Goal: Task Accomplishment & Management: Complete application form

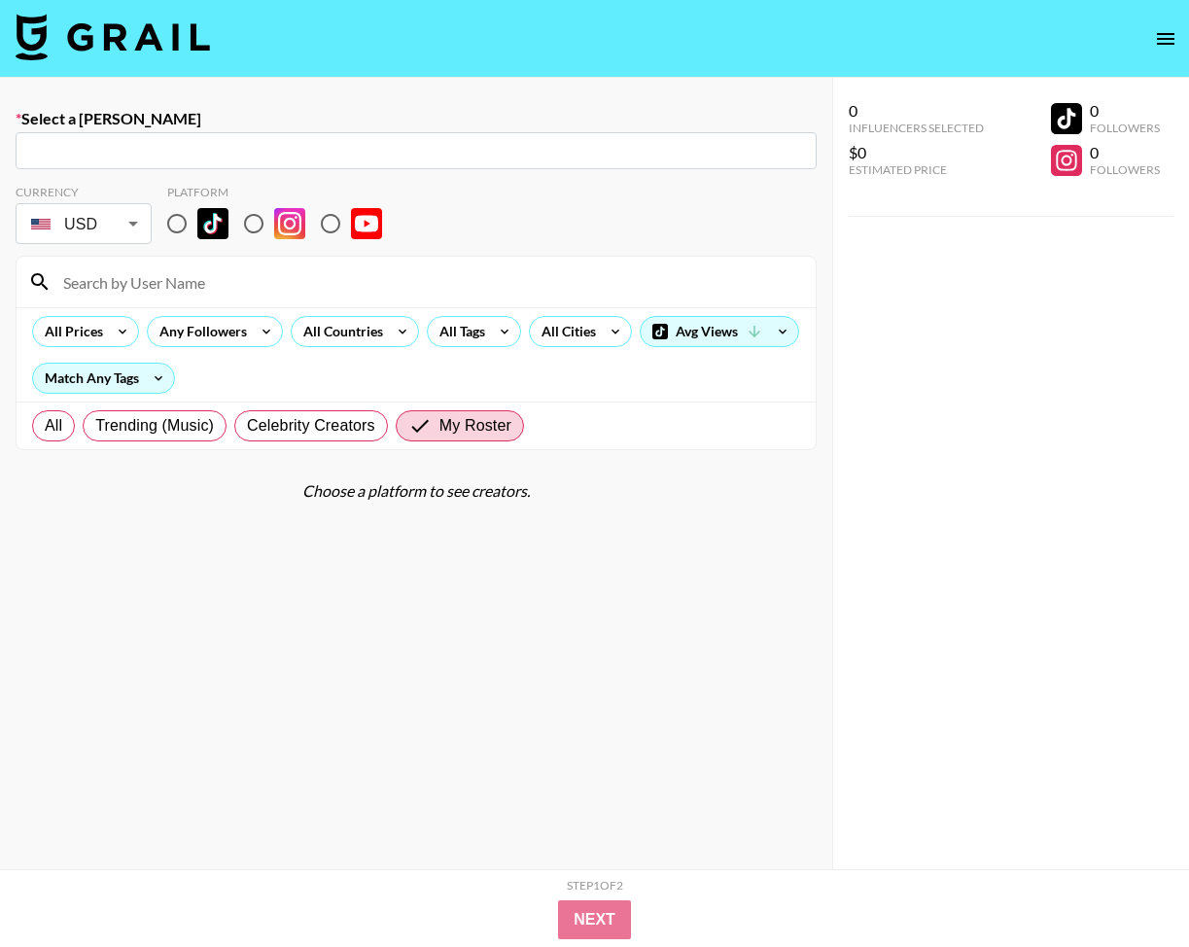
click at [125, 45] on img at bounding box center [113, 37] width 194 height 47
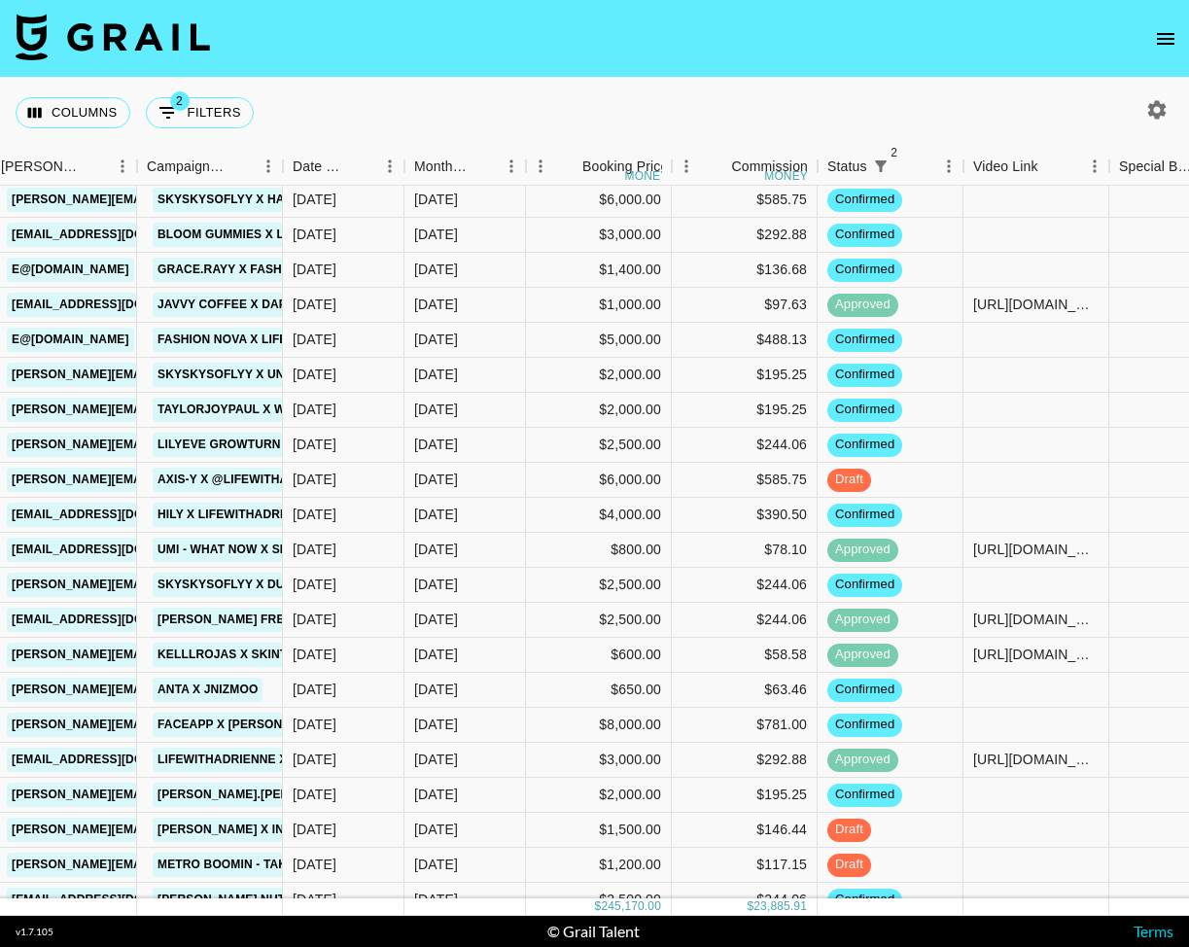
scroll to position [524, 801]
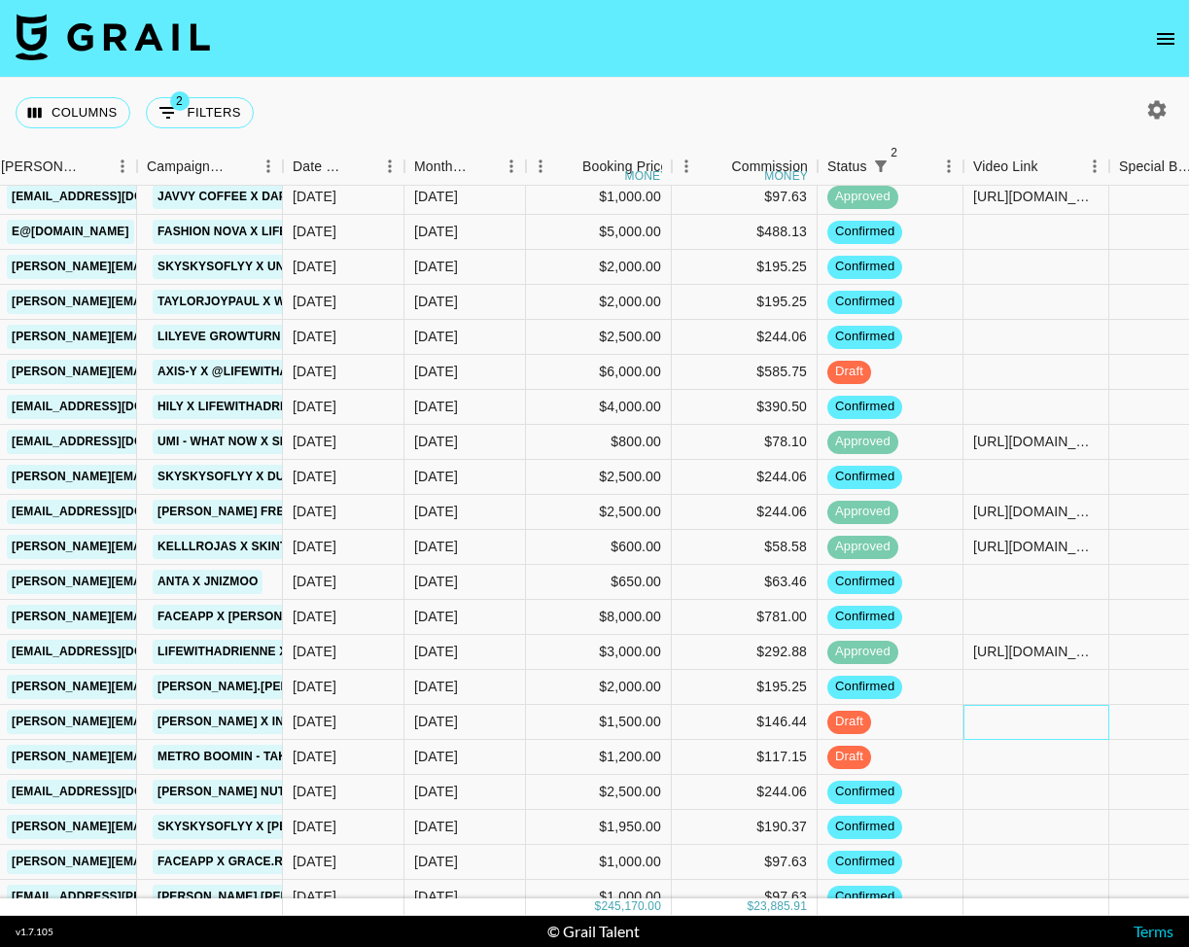
click at [1041, 729] on div at bounding box center [1036, 722] width 146 height 35
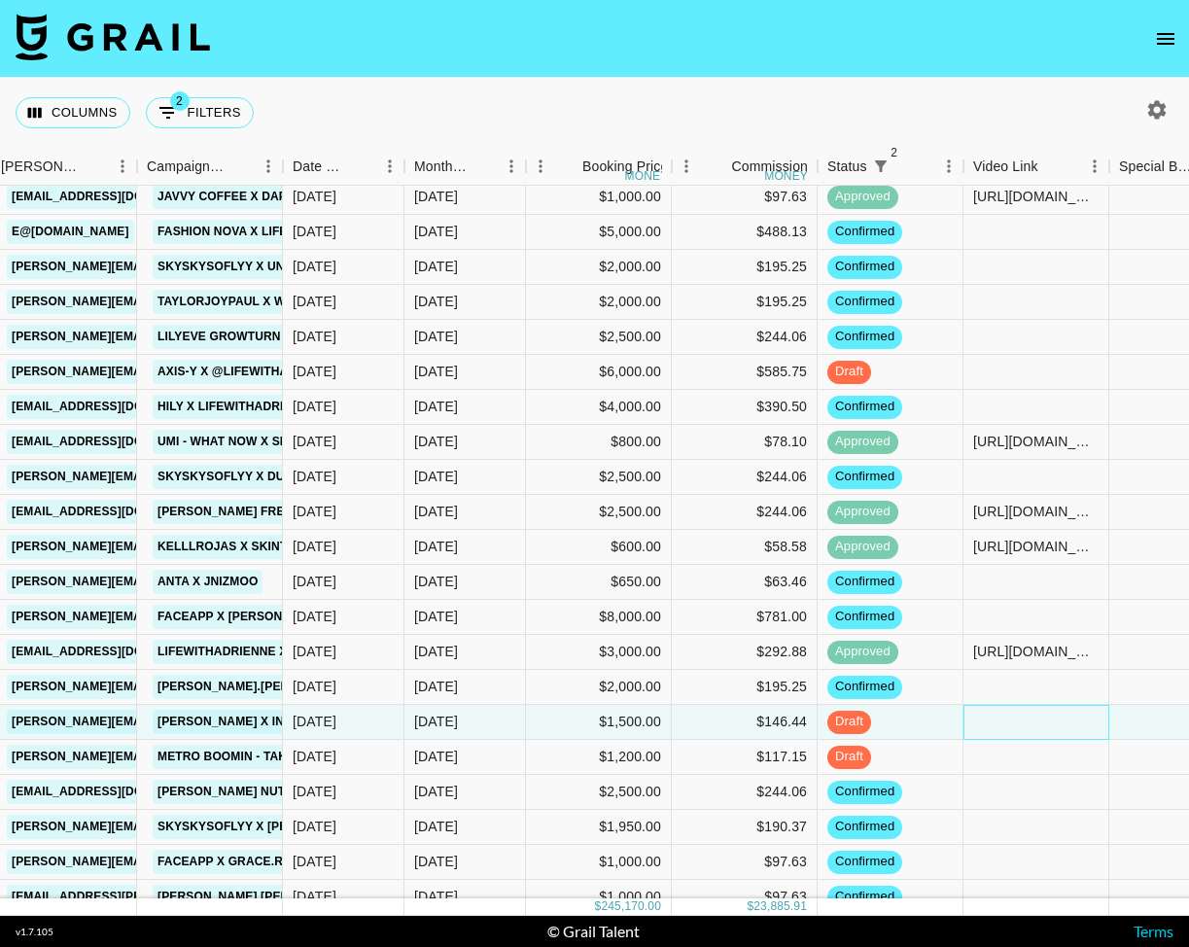
click at [1040, 729] on div at bounding box center [1036, 722] width 146 height 35
type input "[URL][DOMAIN_NAME]"
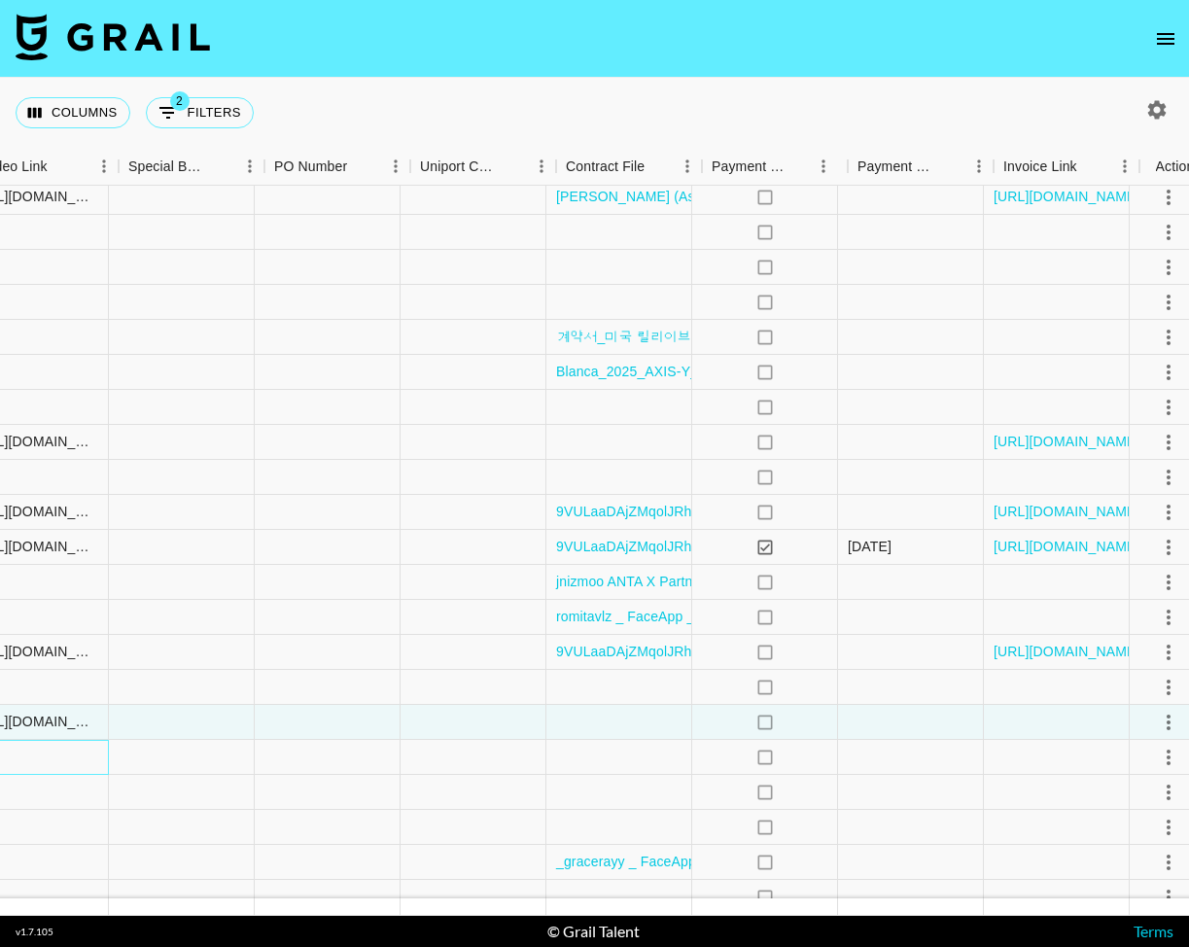
scroll to position [524, 1791]
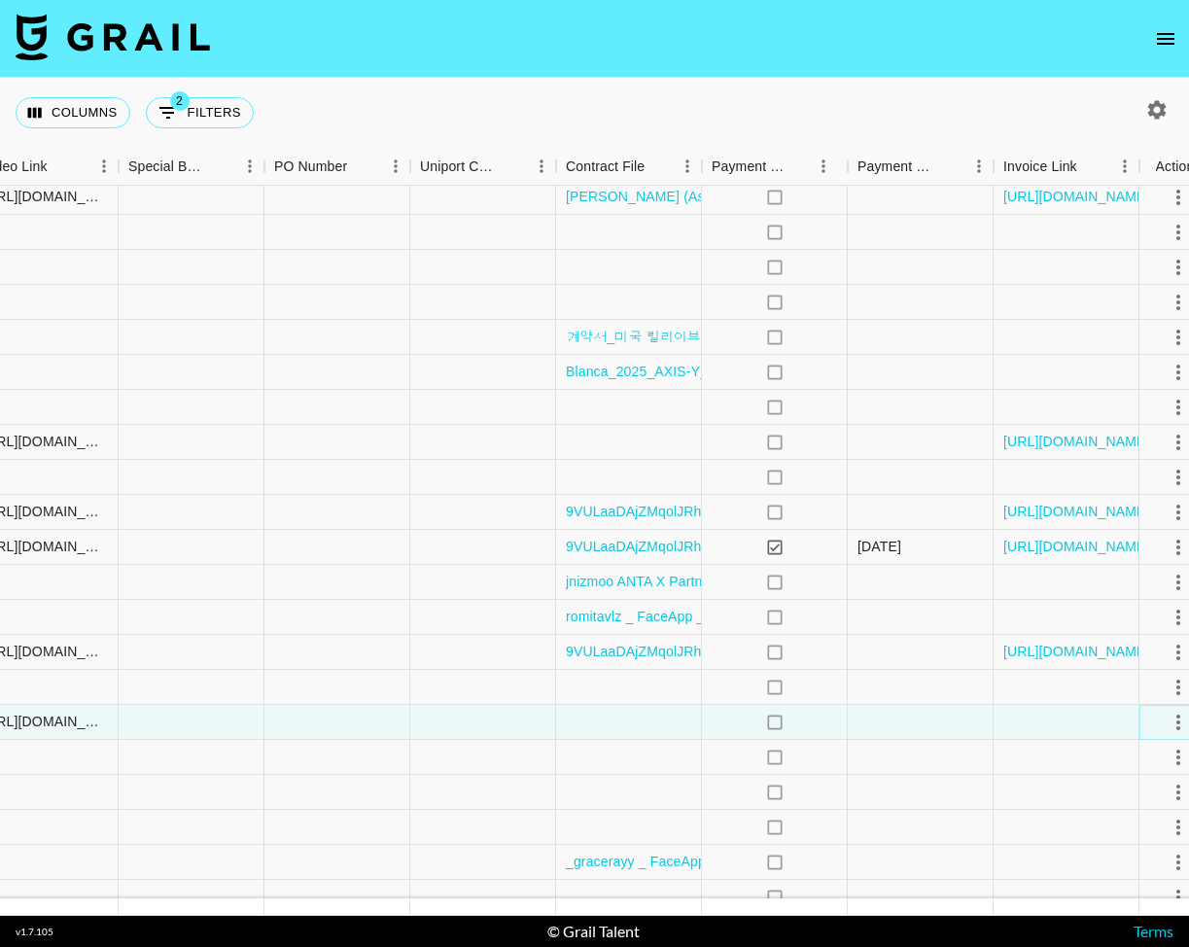
click at [1170, 723] on icon "select merge strategy" at bounding box center [1177, 721] width 23 height 23
click at [1123, 898] on div "Approve" at bounding box center [1107, 903] width 59 height 23
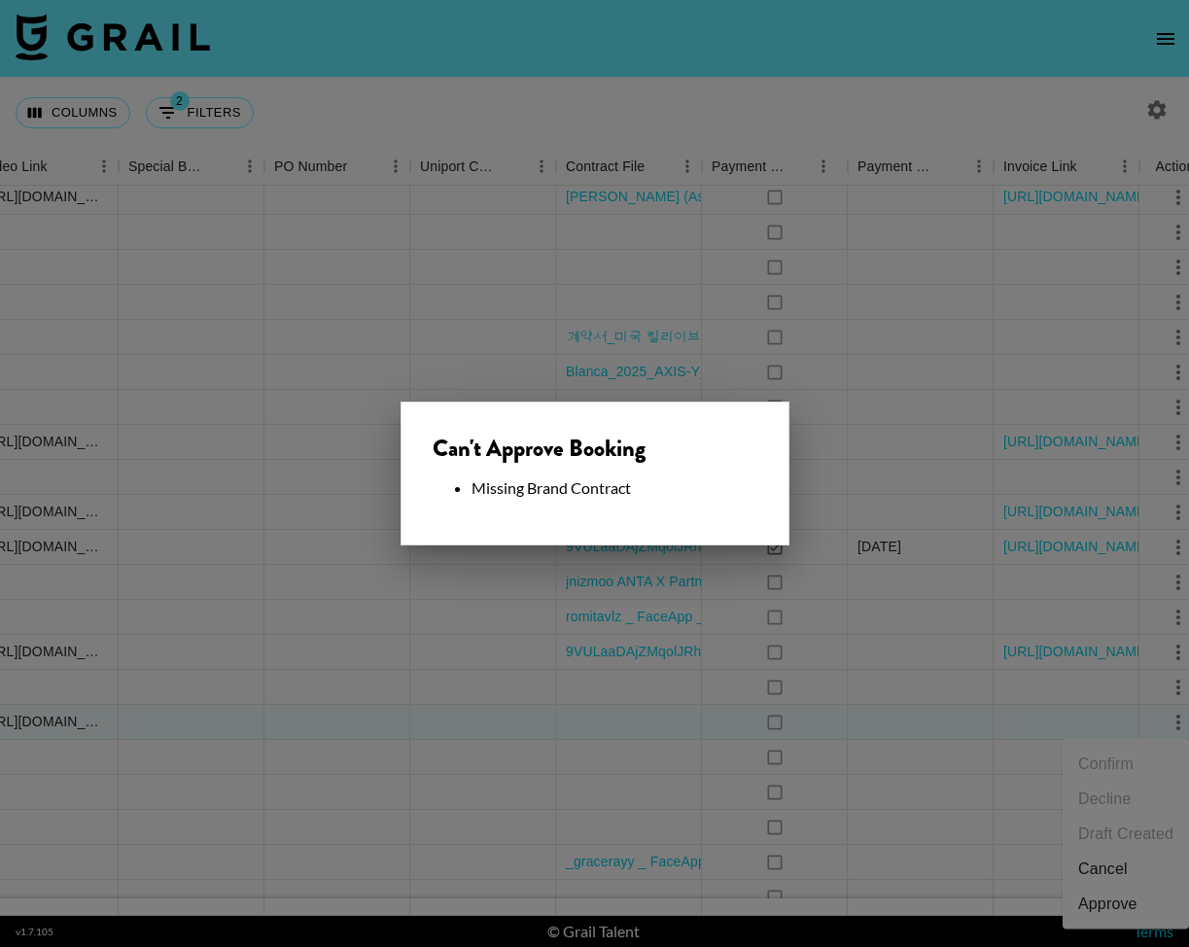
click at [847, 699] on div at bounding box center [594, 473] width 1189 height 947
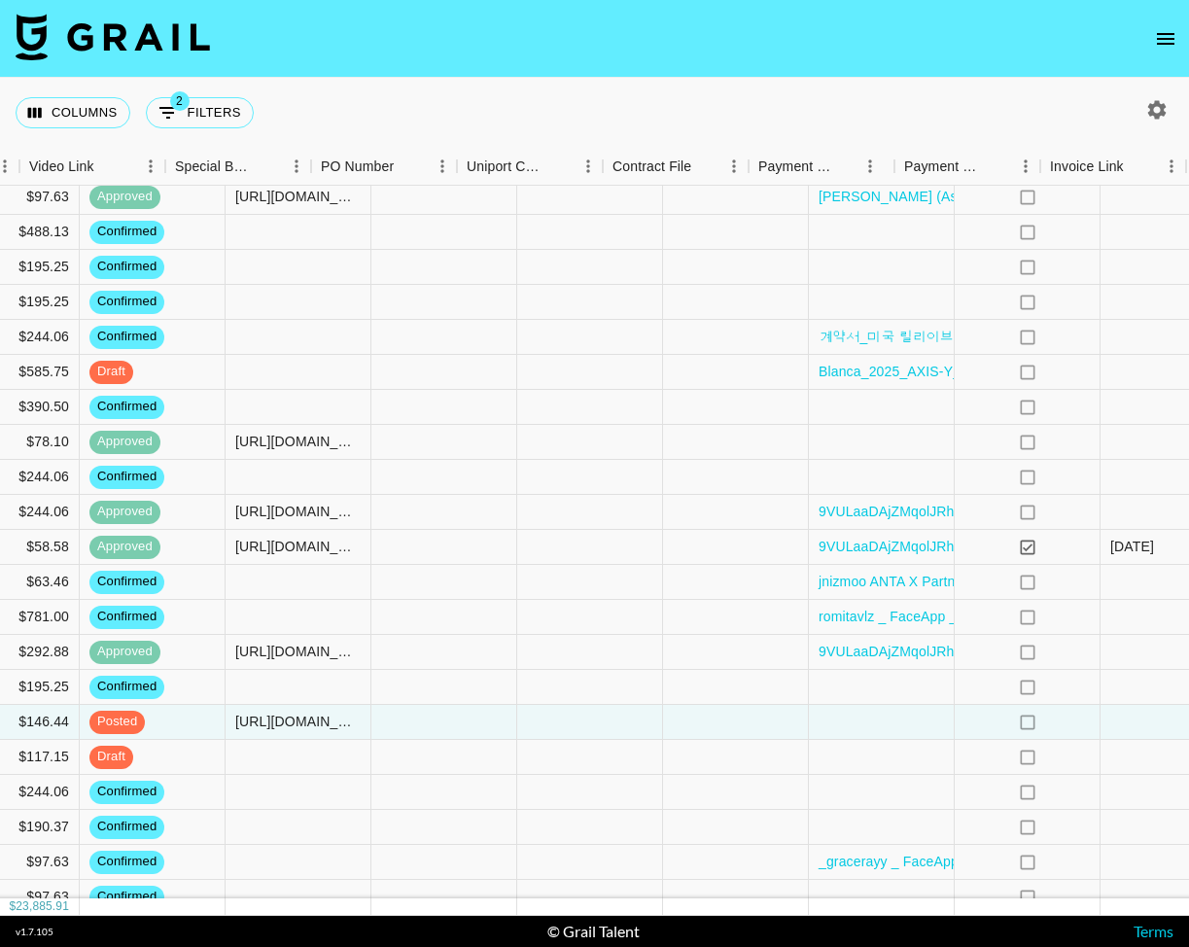
scroll to position [524, 827]
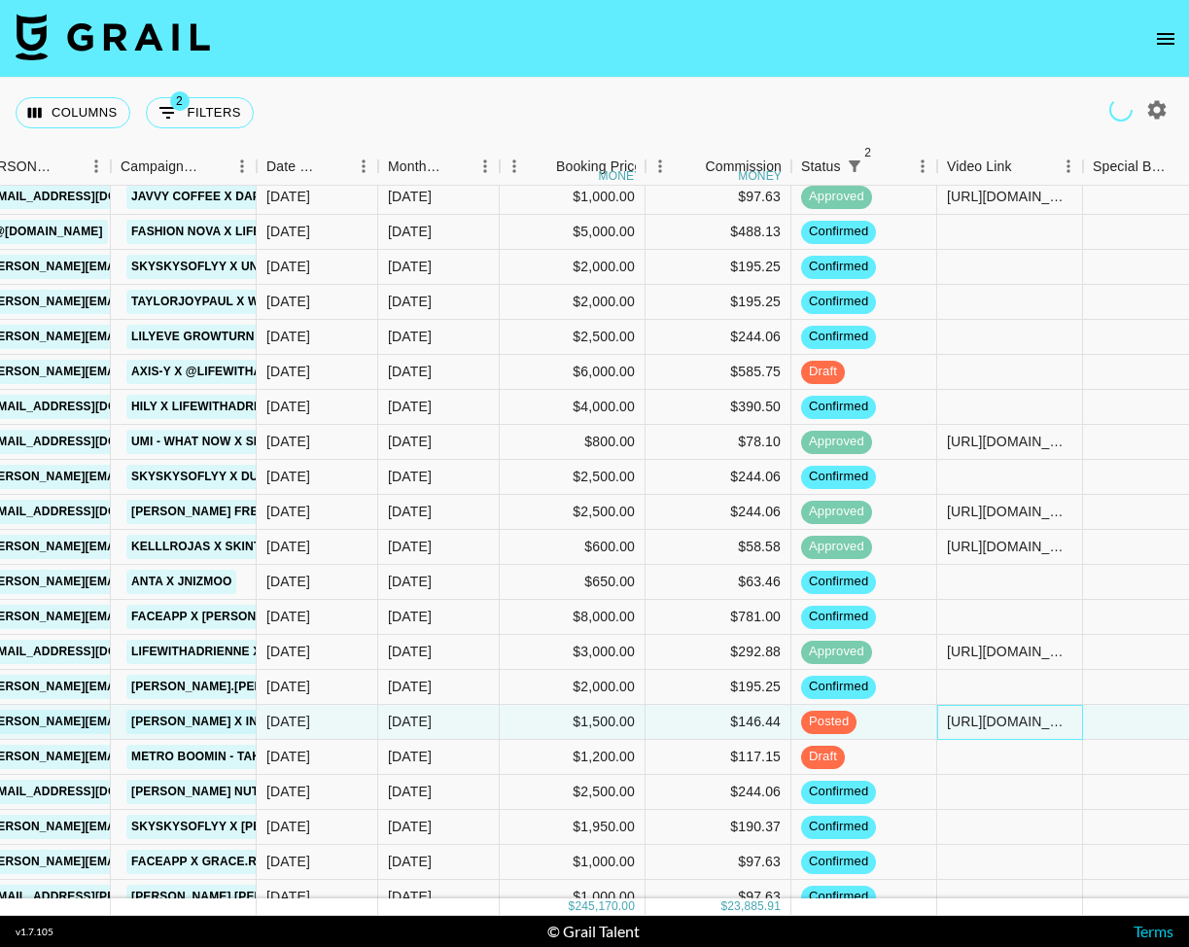
click at [1013, 722] on div "[URL][DOMAIN_NAME]" at bounding box center [1009, 720] width 125 height 19
click at [1013, 721] on input "[URL][DOMAIN_NAME]" at bounding box center [1009, 721] width 143 height 16
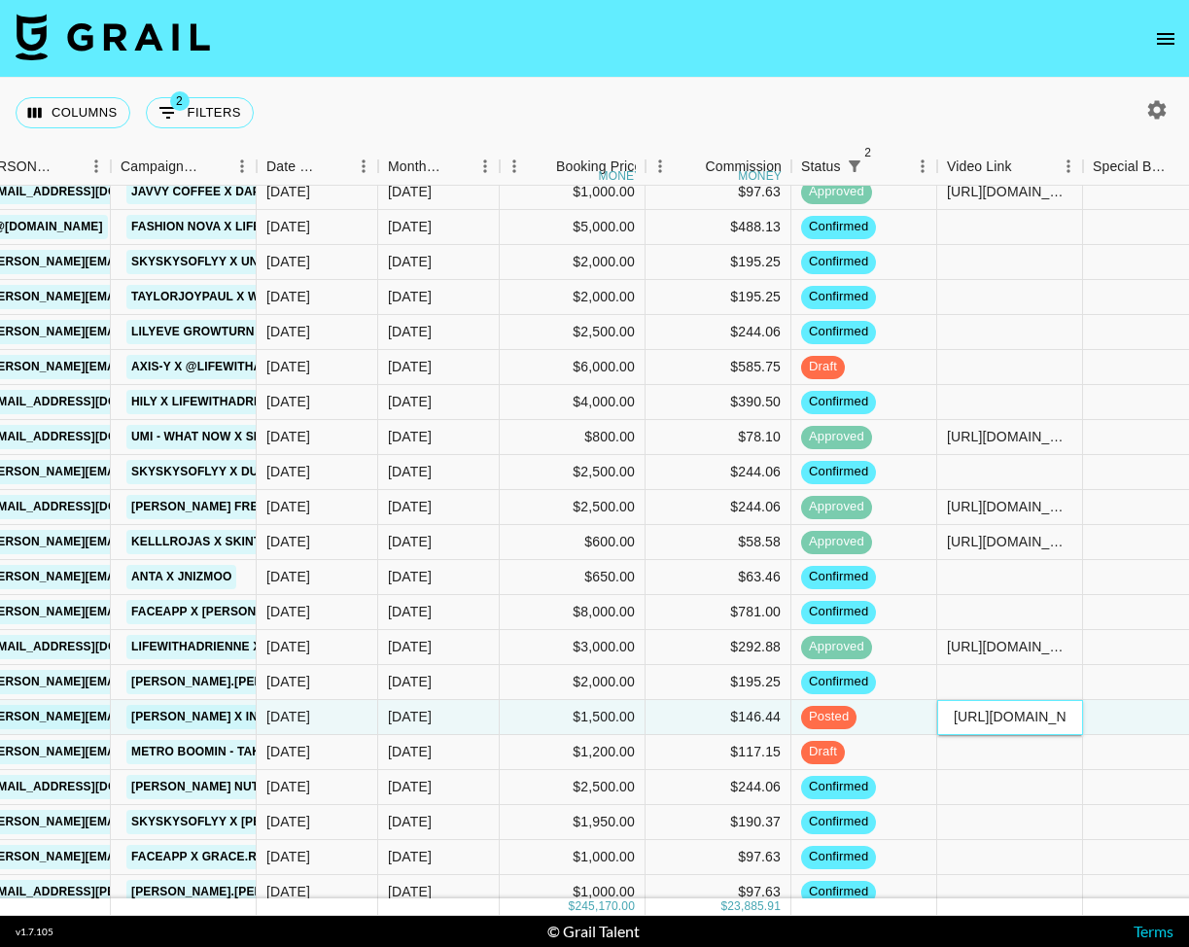
scroll to position [529, 815]
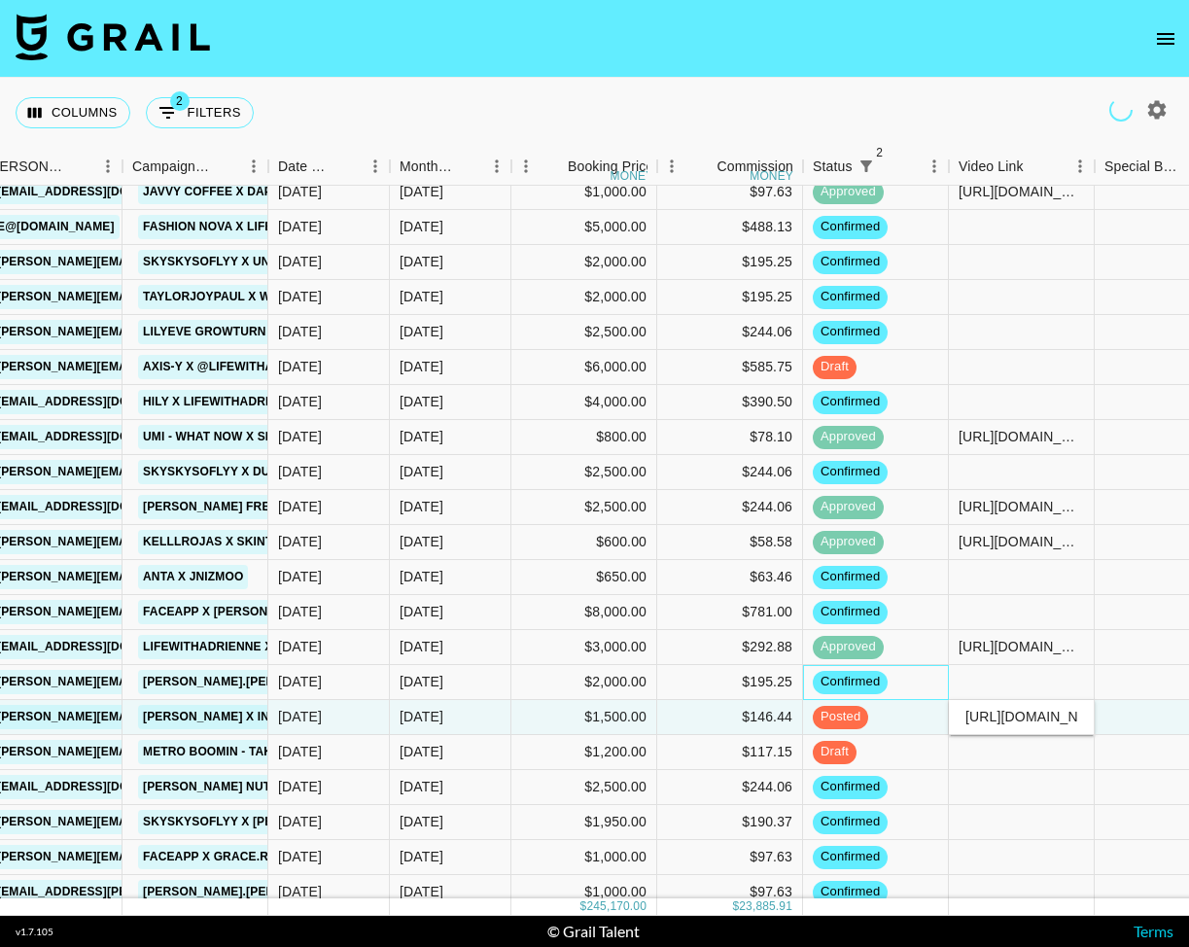
click at [926, 690] on div "confirmed" at bounding box center [876, 682] width 146 height 35
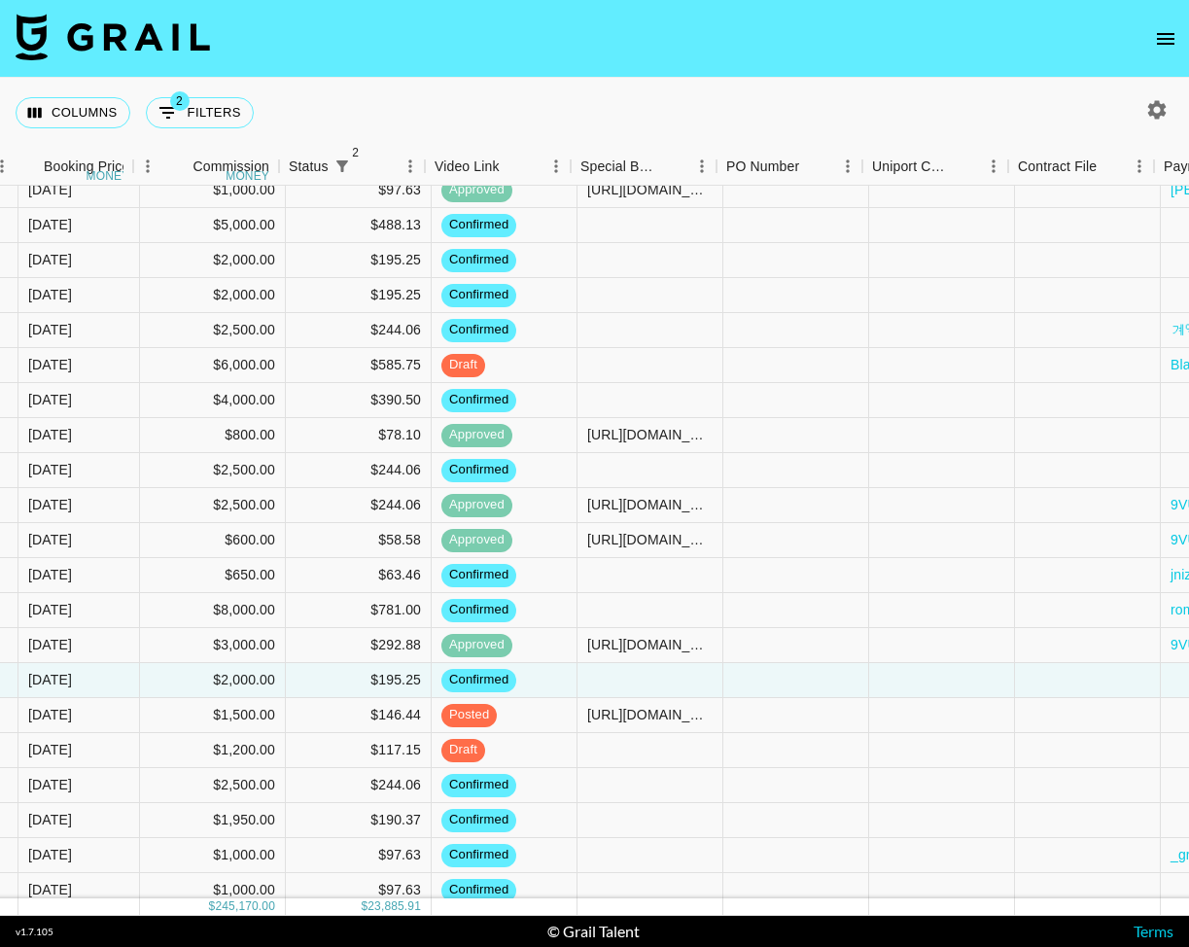
scroll to position [531, 1571]
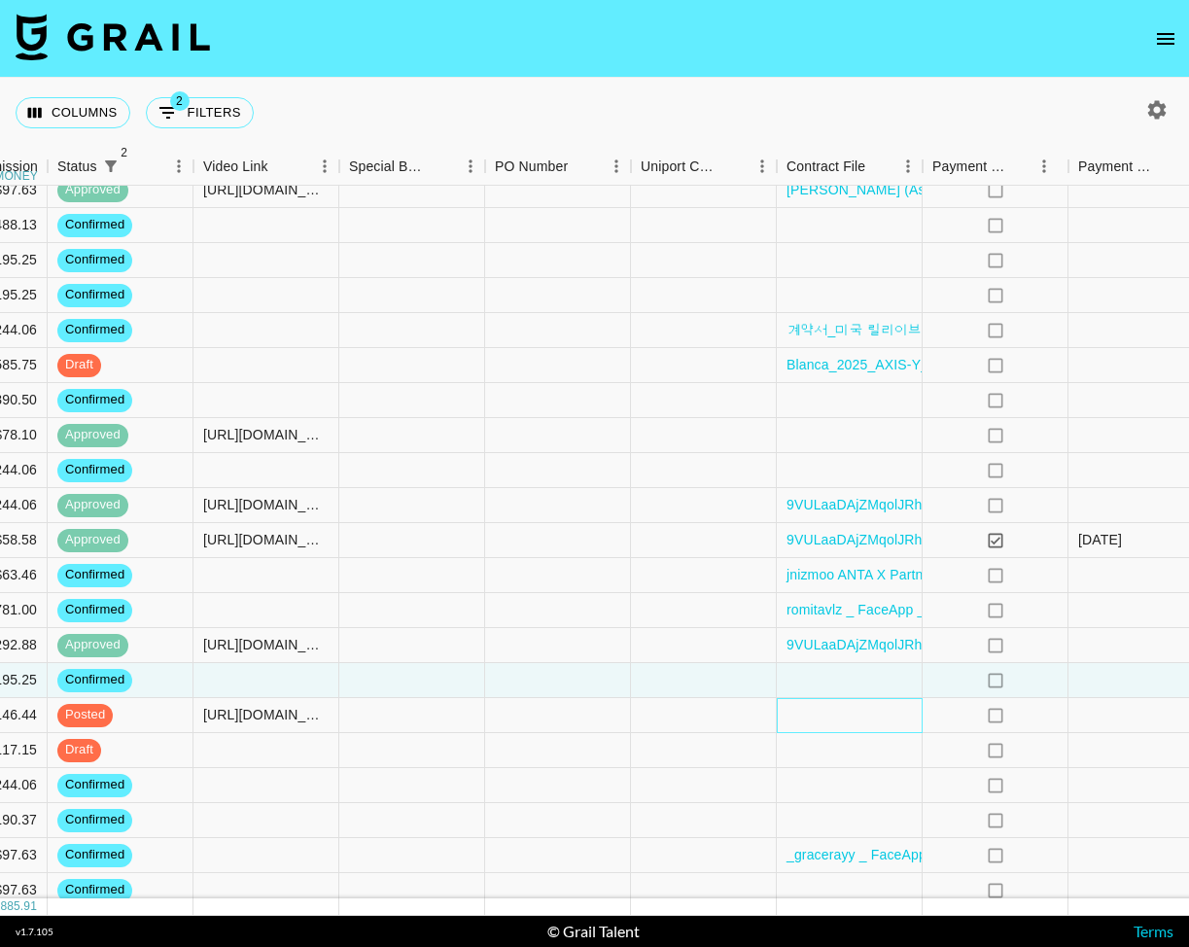
click at [824, 722] on div at bounding box center [850, 715] width 146 height 35
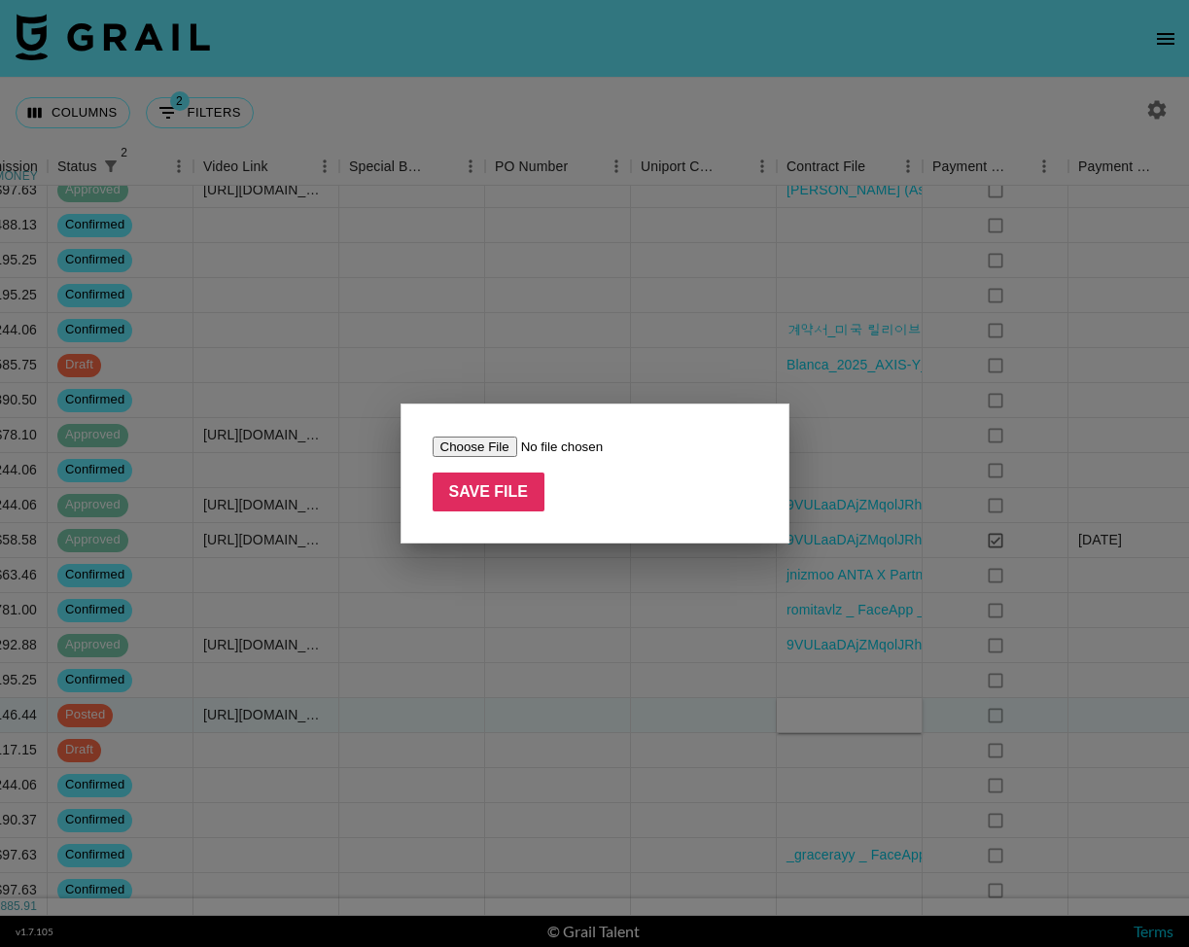
click at [467, 448] on input "file" at bounding box center [555, 446] width 246 height 20
type input "C:\fakepath\Screenshot [DATE] 9.14.27 PM.png"
click at [513, 502] on input "Save File" at bounding box center [488, 491] width 113 height 39
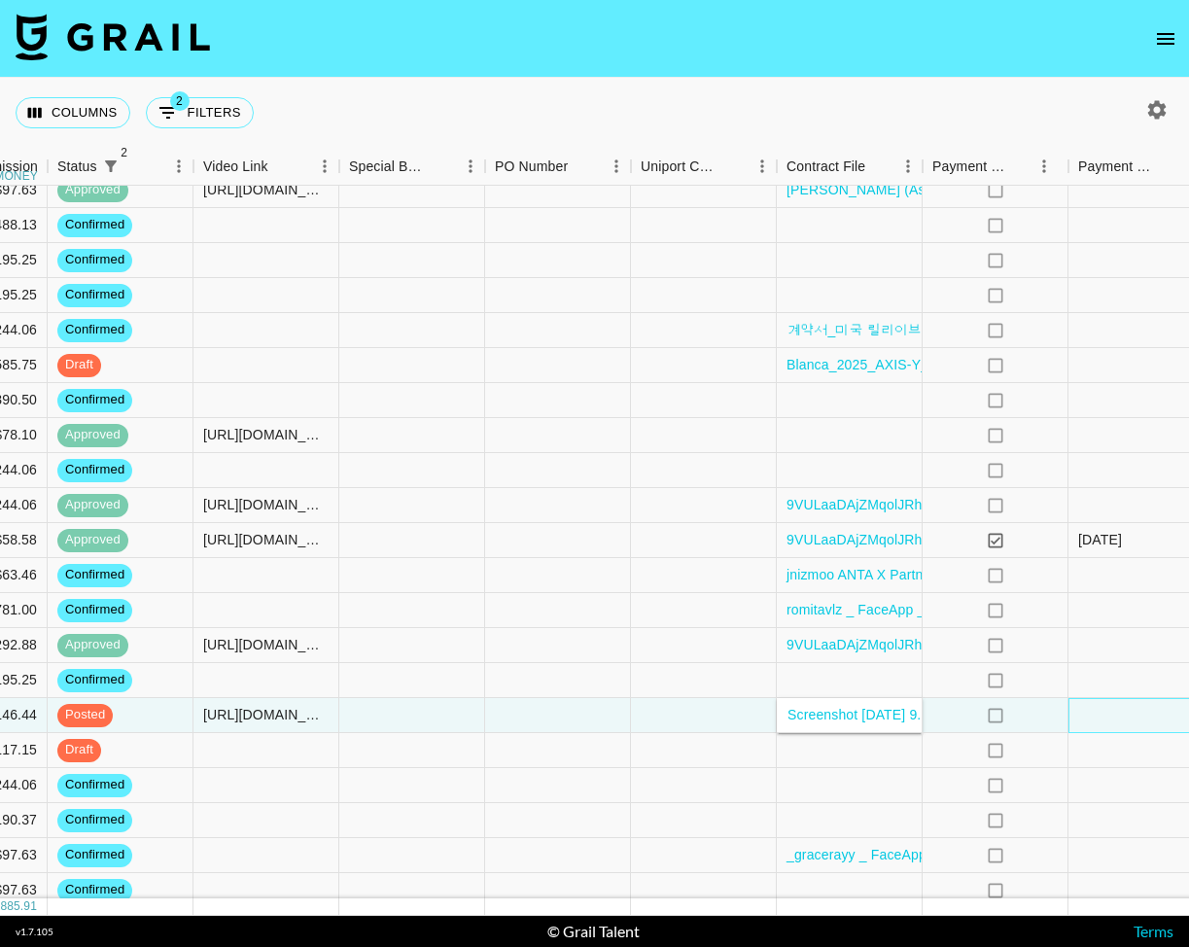
click at [1125, 722] on div at bounding box center [1141, 715] width 146 height 35
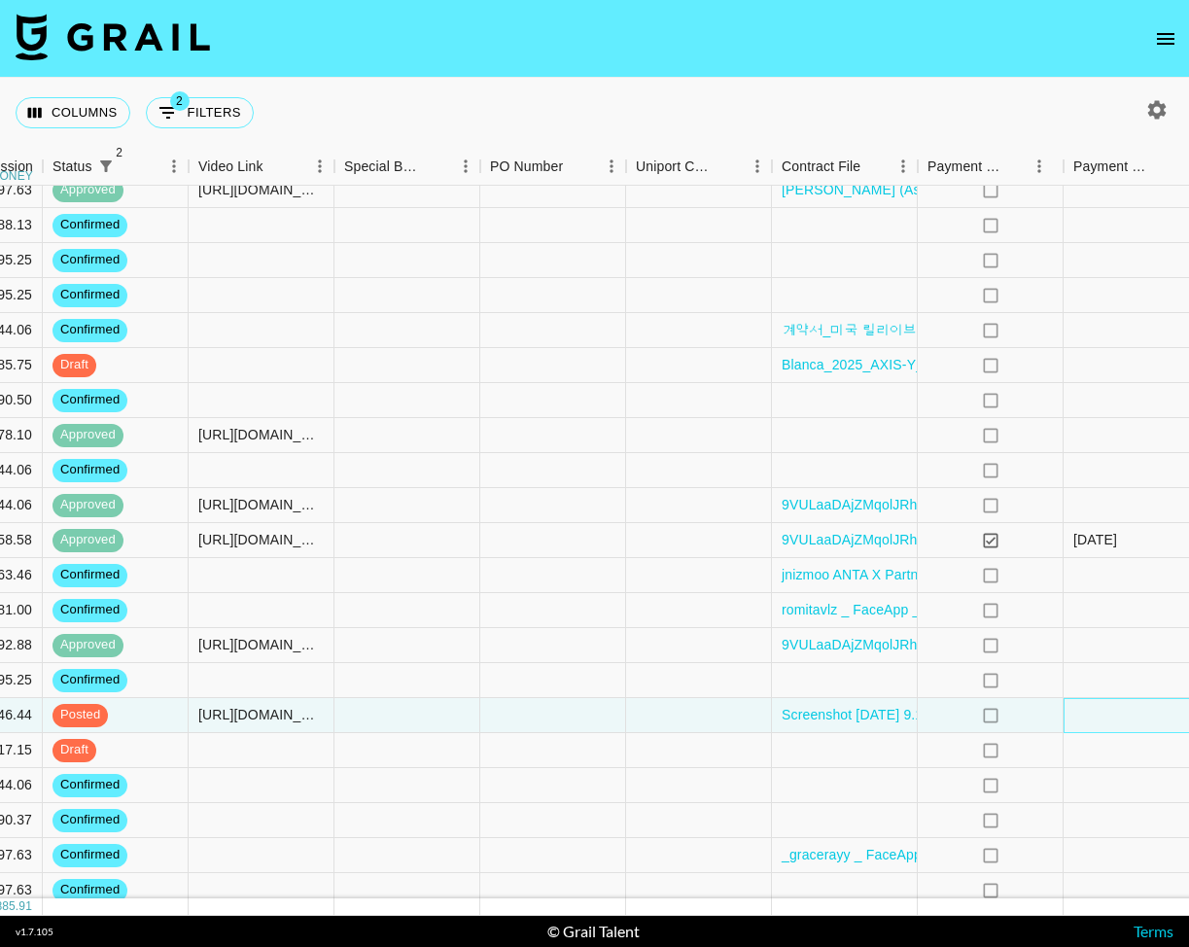
scroll to position [531, 1819]
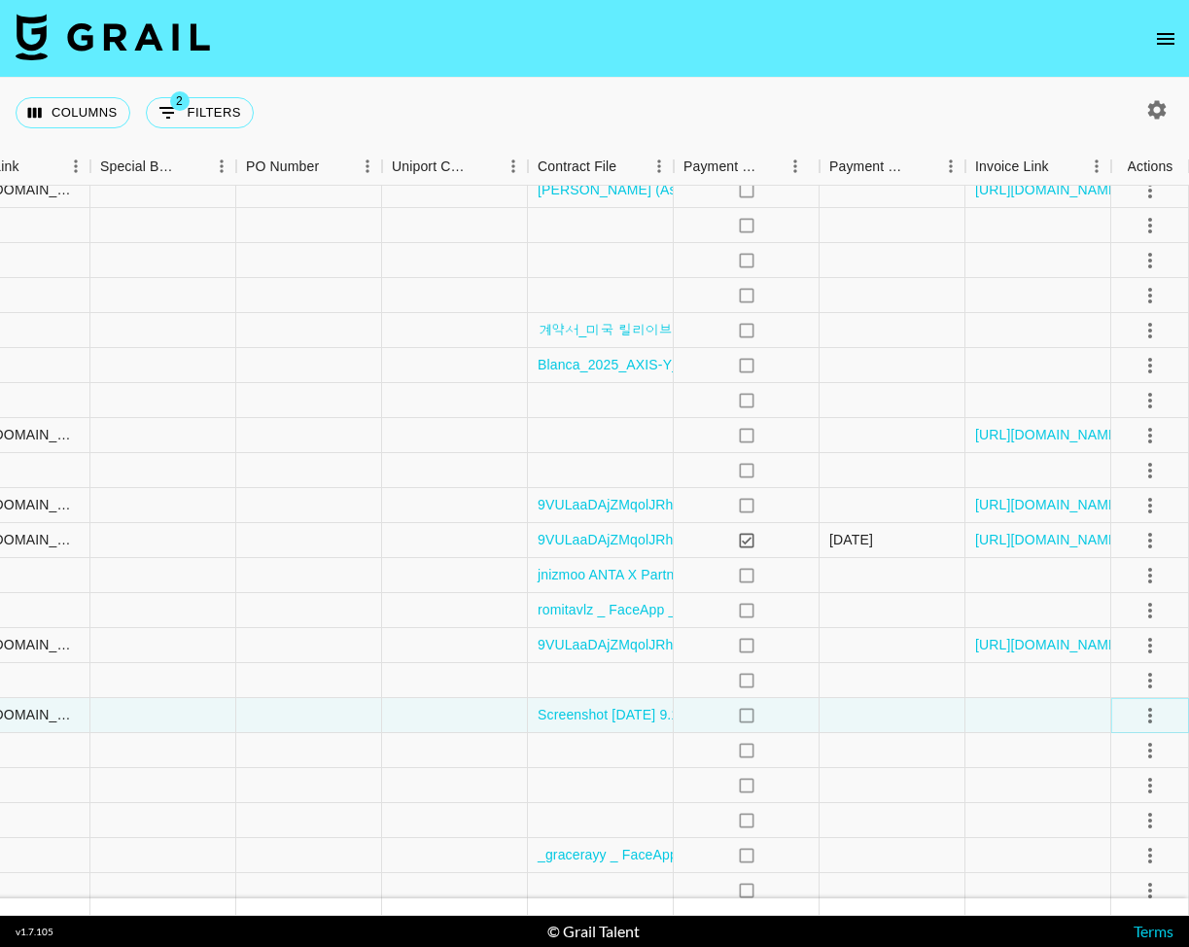
click at [1156, 719] on icon "select merge strategy" at bounding box center [1149, 715] width 23 height 23
click at [1133, 897] on div "Approve" at bounding box center [1107, 896] width 59 height 23
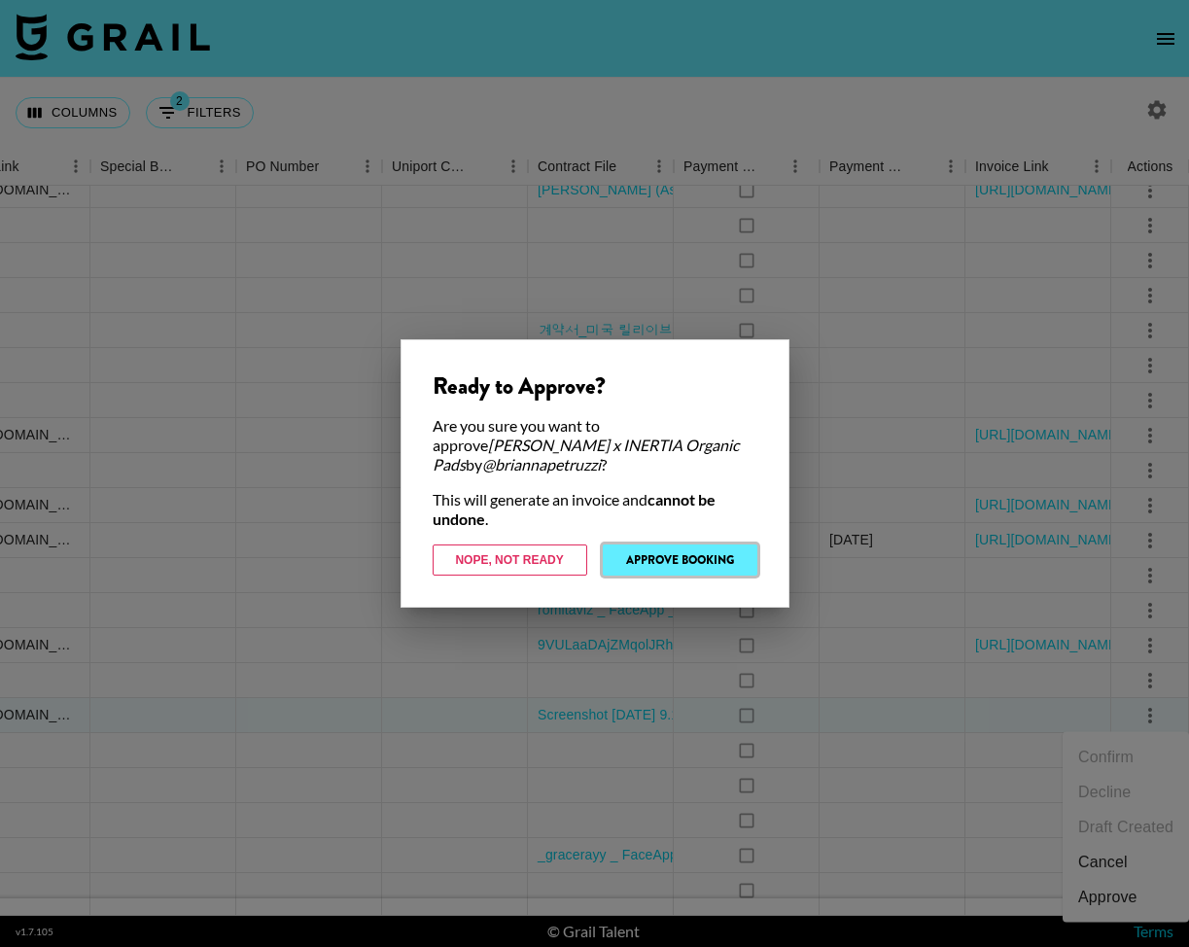
click at [697, 567] on button "Approve Booking" at bounding box center [680, 559] width 155 height 31
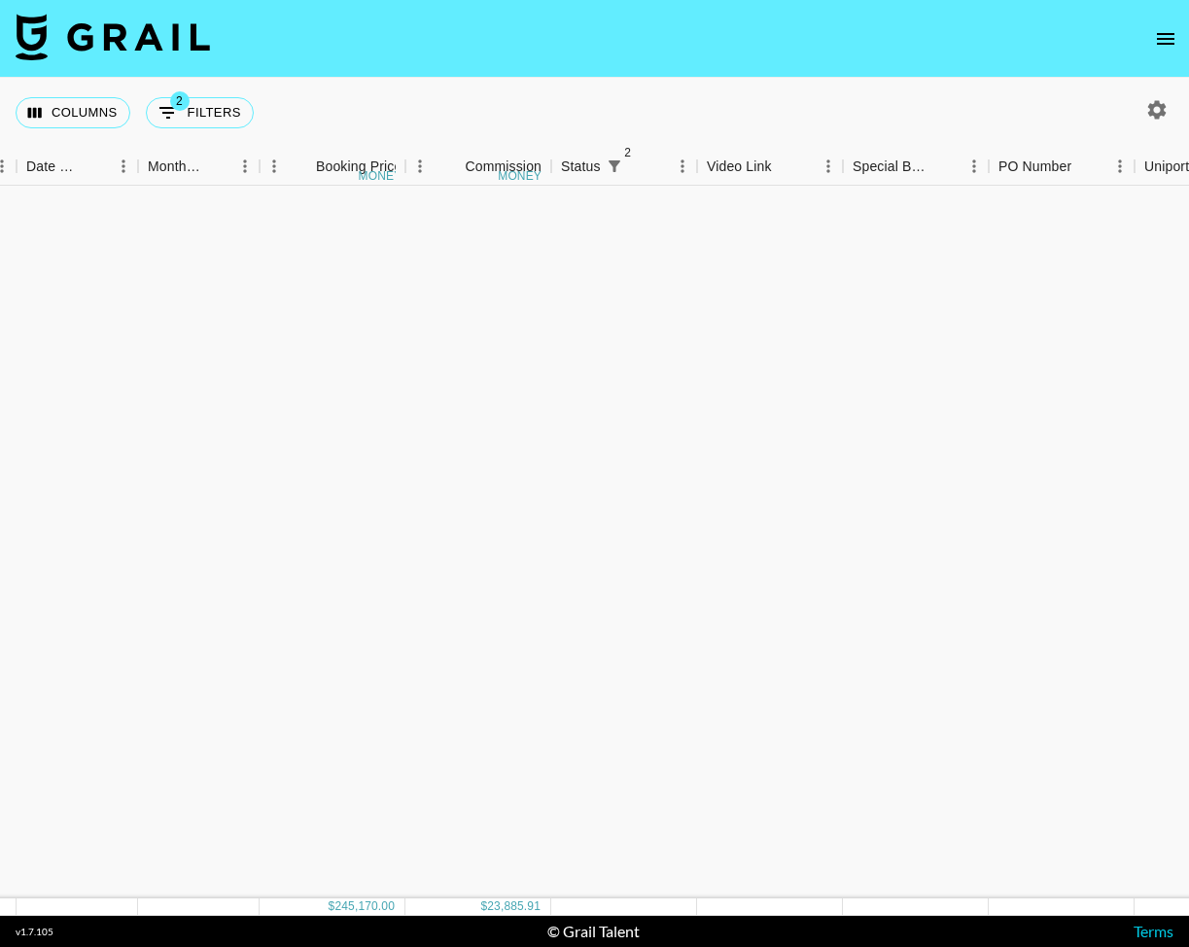
scroll to position [0, 1067]
